Goal: Information Seeking & Learning: Learn about a topic

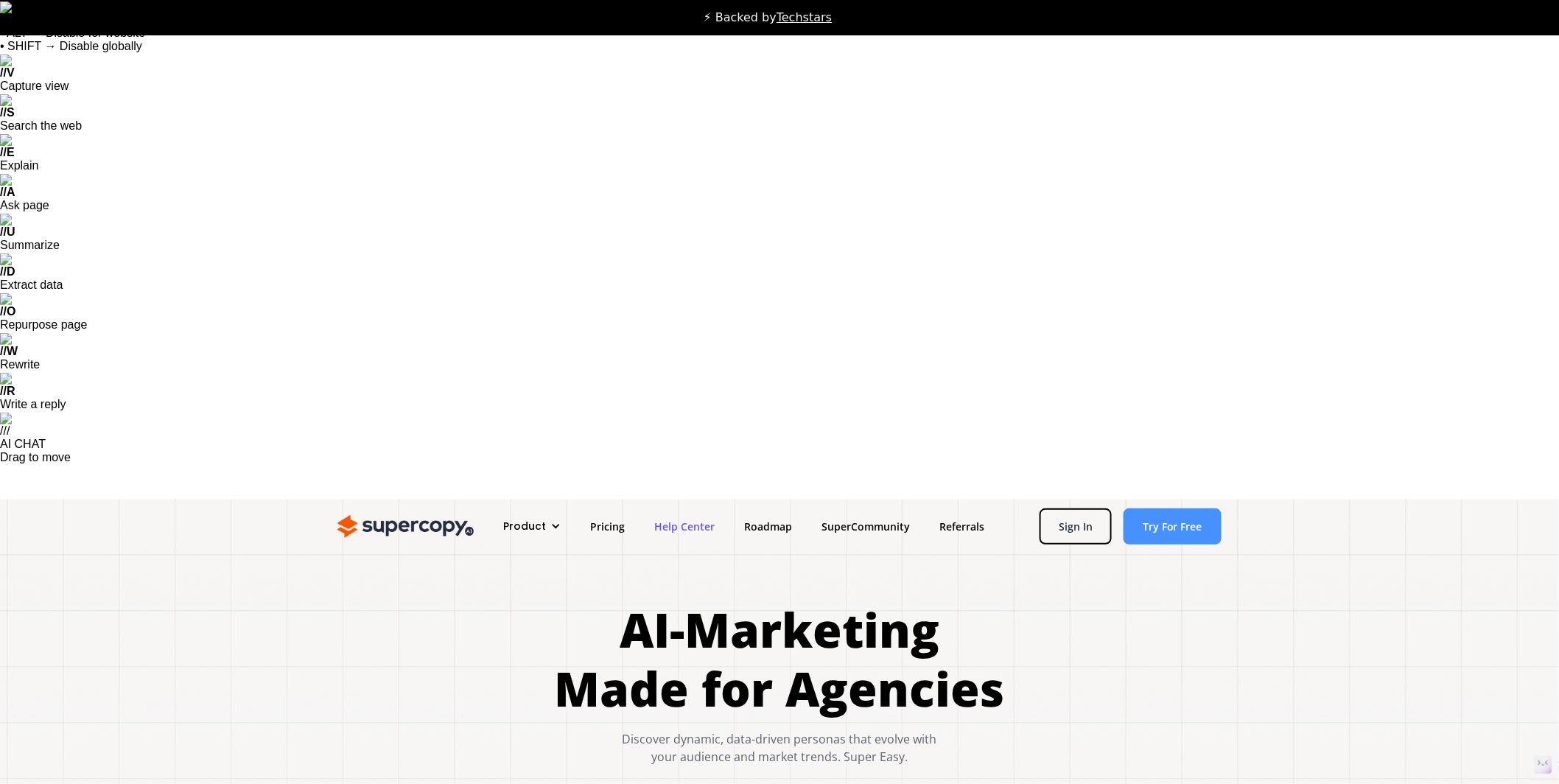
click at [688, 513] on link "Help Center" at bounding box center [684, 526] width 90 height 27
click at [545, 513] on div "Product" at bounding box center [532, 526] width 87 height 27
click at [534, 561] on link "Overview" at bounding box center [559, 574] width 118 height 27
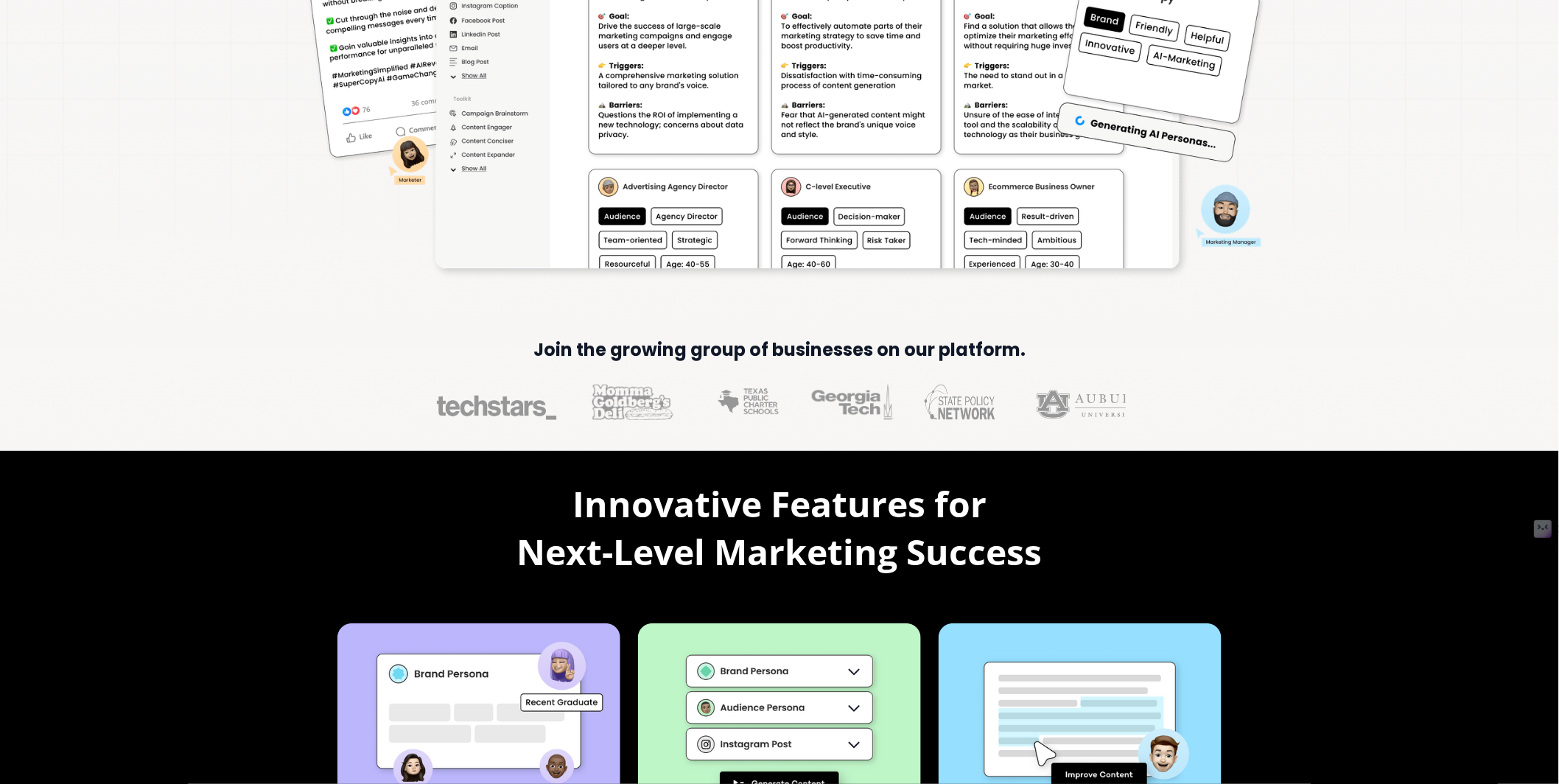
scroll to position [1110, 0]
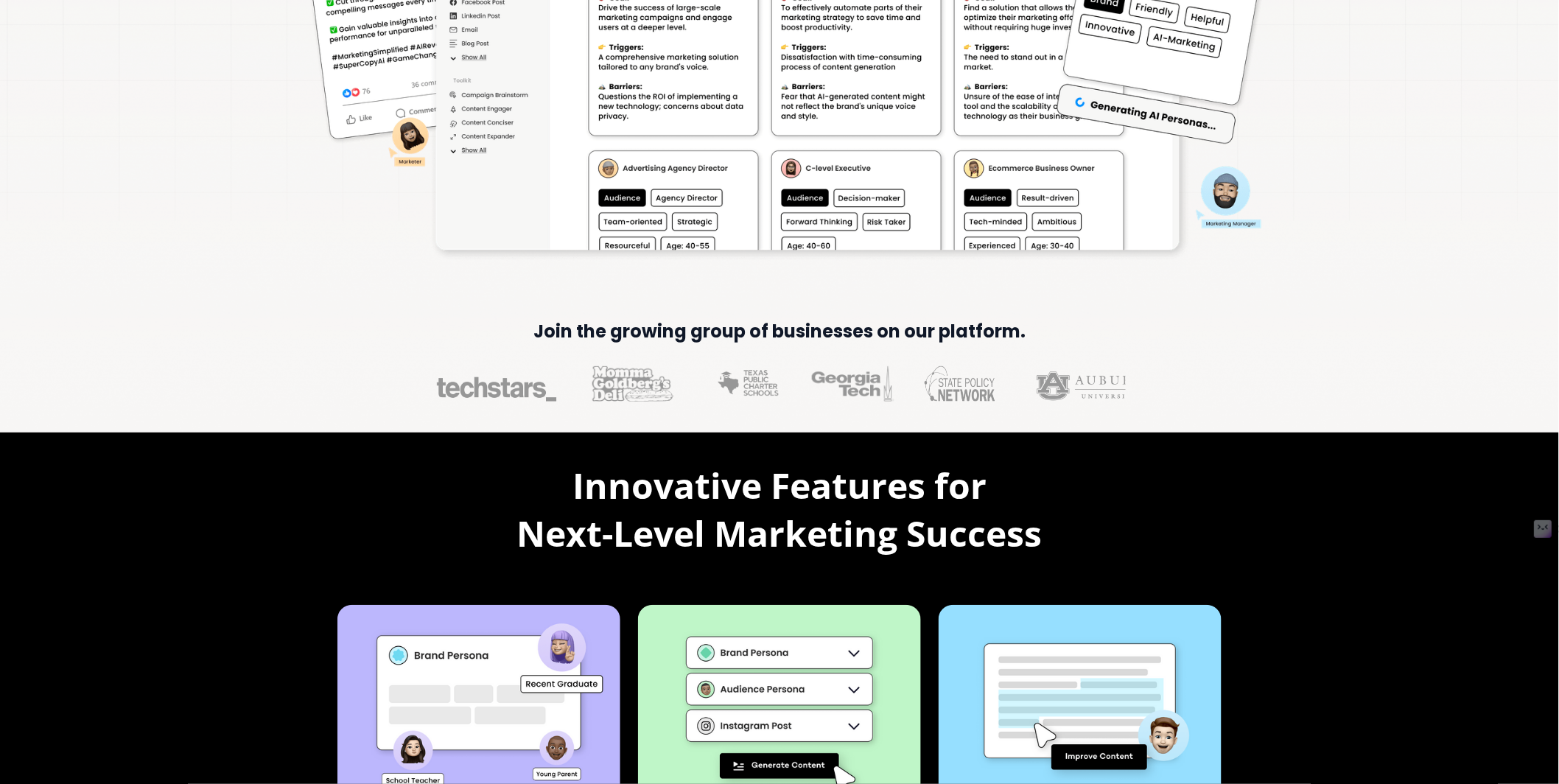
drag, startPoint x: 1458, startPoint y: 116, endPoint x: 1452, endPoint y: 111, distance: 7.8
click at [1458, 462] on div "Innovative Features for Next-Level Marketing Success Ai-Persona Creation Unlock…" at bounding box center [780, 708] width 1513 height 495
